Goal: Task Accomplishment & Management: Complete application form

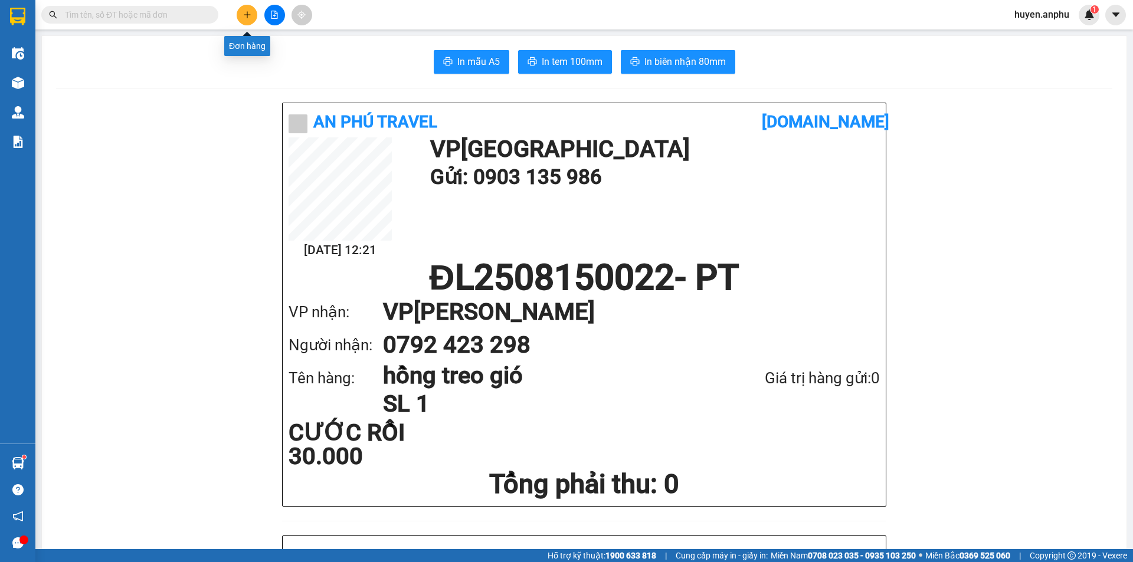
click at [242, 11] on button at bounding box center [247, 15] width 21 height 21
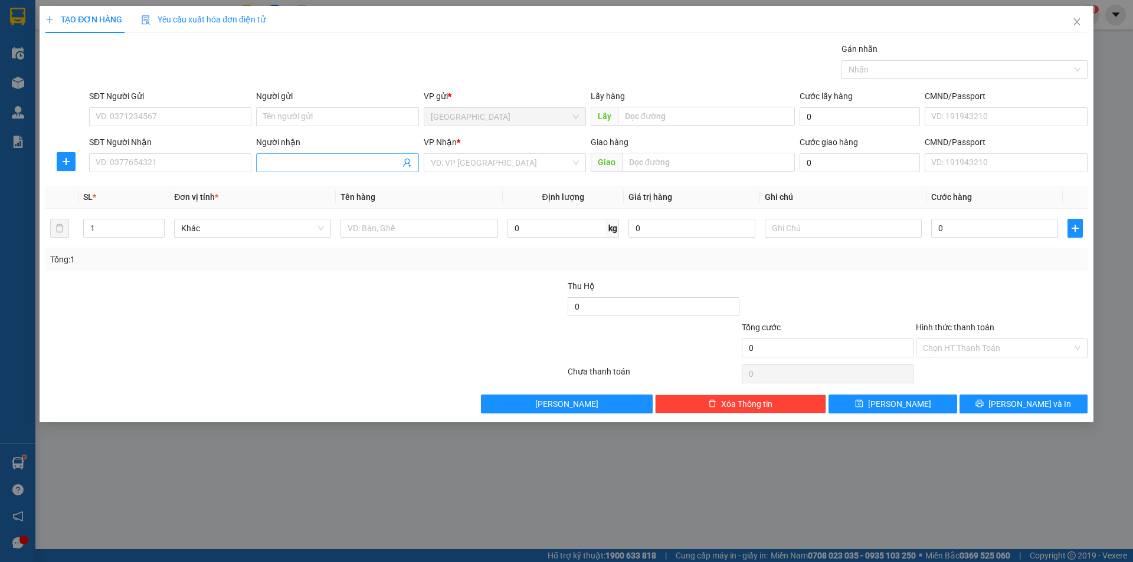
click at [312, 161] on input "Người nhận" at bounding box center [331, 162] width 136 height 13
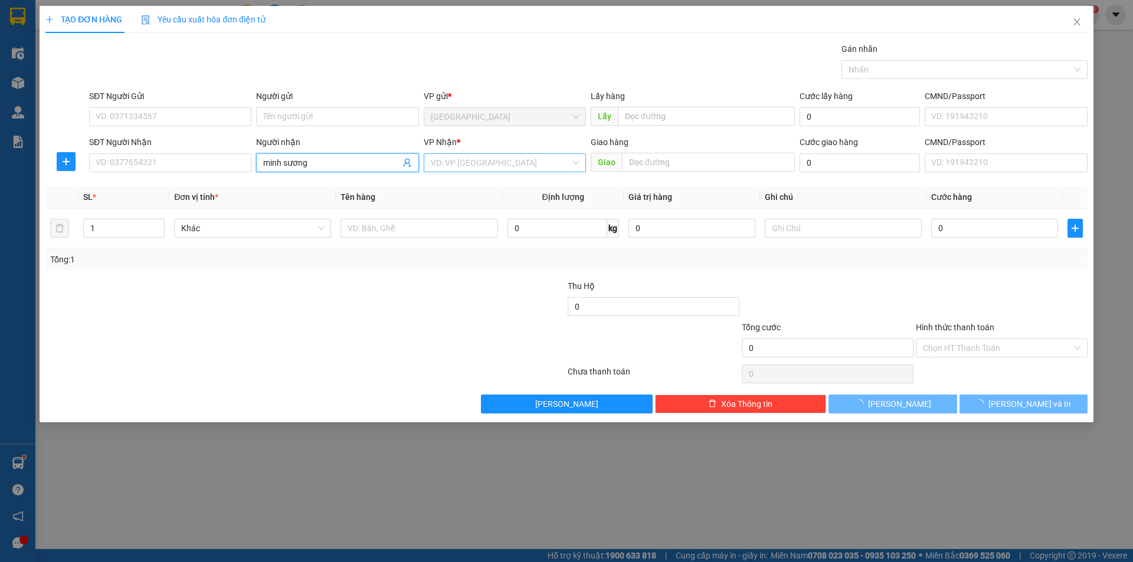
type input "minh sương"
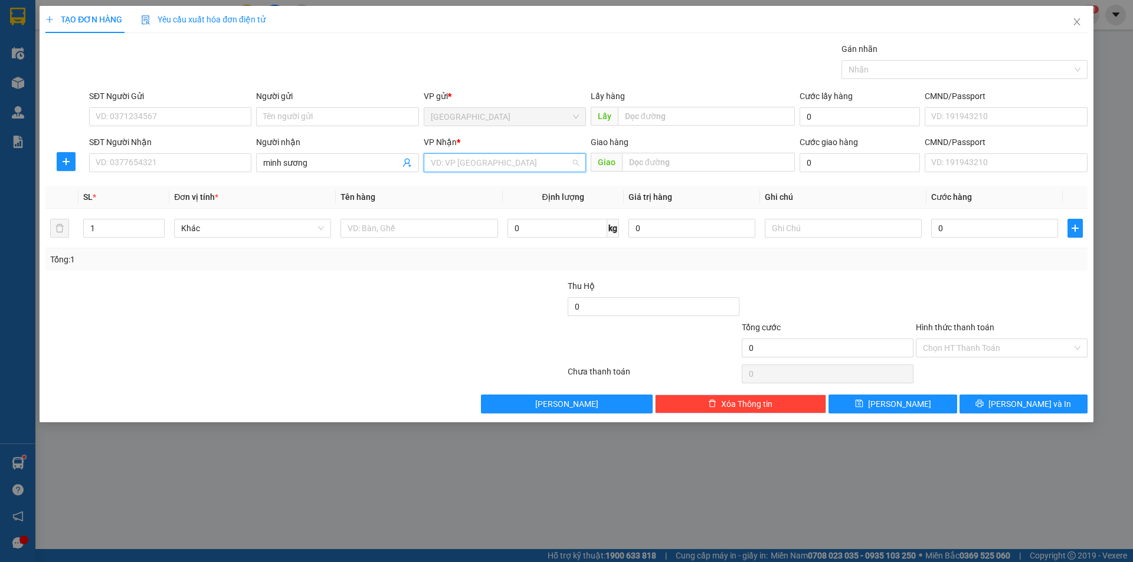
click at [470, 161] on input "search" at bounding box center [501, 163] width 140 height 18
click at [457, 224] on div "[PERSON_NAME]" at bounding box center [505, 224] width 148 height 13
click at [450, 221] on input "text" at bounding box center [418, 228] width 157 height 19
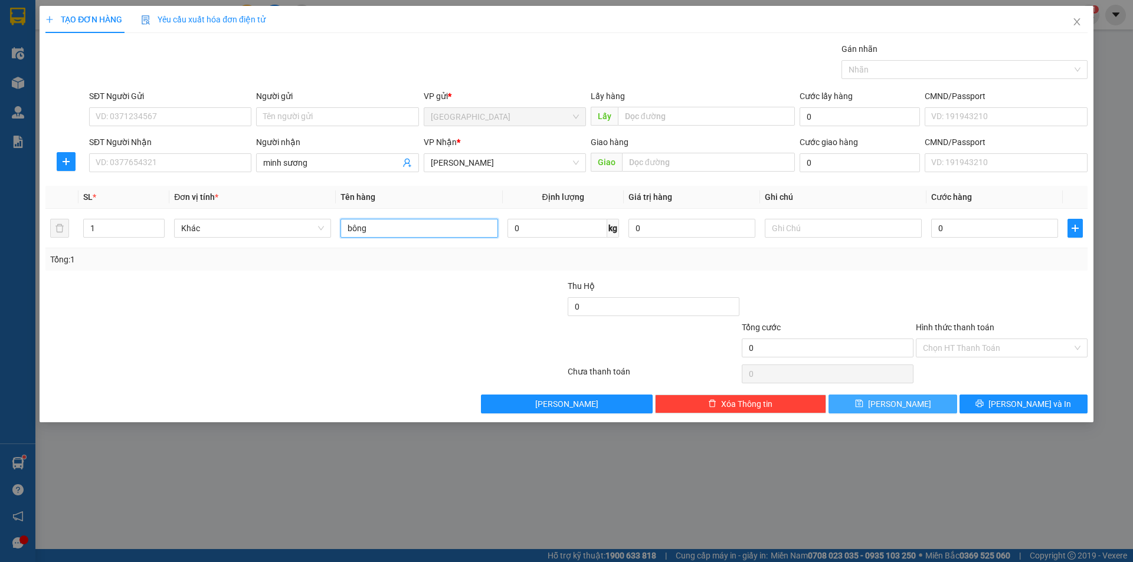
type input "bông"
click at [908, 396] on button "[PERSON_NAME]" at bounding box center [892, 404] width 128 height 19
